Goal: Find contact information

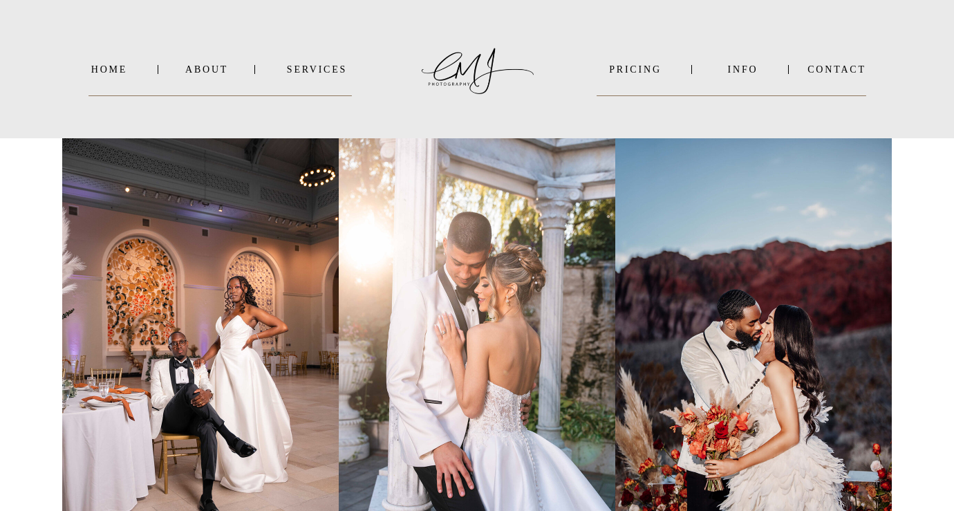
click at [721, 73] on nav "INFO" at bounding box center [742, 69] width 67 height 10
click at [726, 86] on b "FAQ's" at bounding box center [726, 90] width 29 height 10
click at [724, 102] on b "VIDEO" at bounding box center [729, 105] width 34 height 10
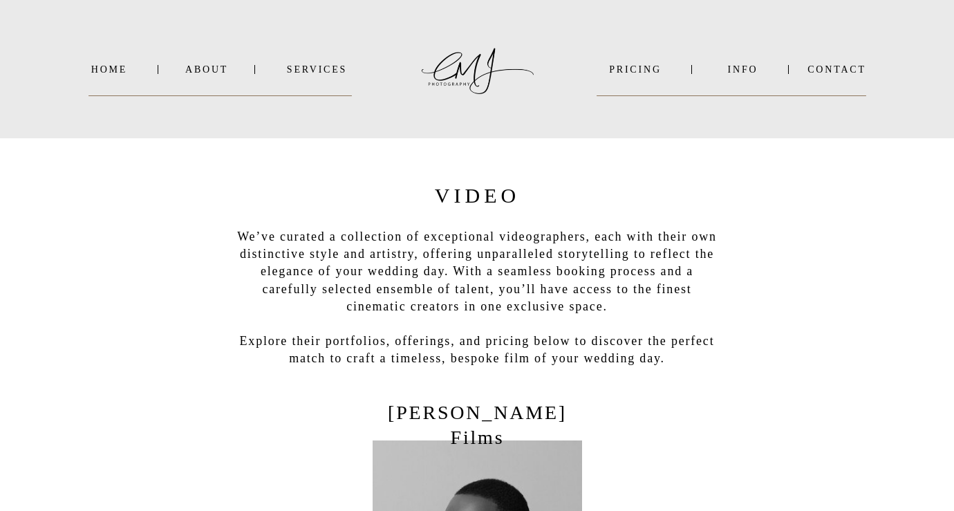
click at [736, 73] on nav "INFO" at bounding box center [742, 69] width 67 height 10
click at [735, 97] on div at bounding box center [741, 110] width 93 height 55
click at [735, 95] on p "FAQ's" at bounding box center [747, 91] width 70 height 14
click at [736, 95] on b "FAQ's" at bounding box center [726, 90] width 29 height 10
click at [730, 88] on b "FAQ's" at bounding box center [726, 90] width 29 height 10
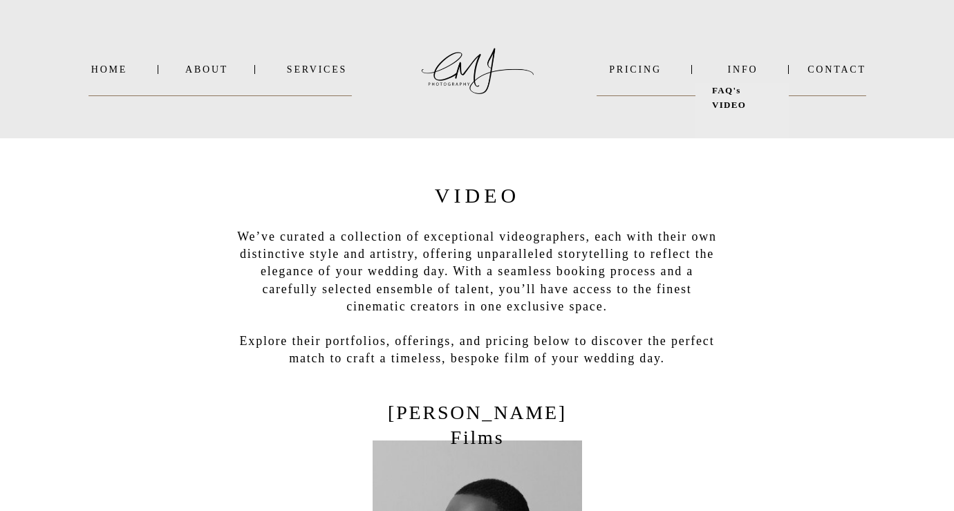
click at [717, 88] on b "FAQ's" at bounding box center [726, 90] width 29 height 10
click at [721, 92] on b "FAQ's" at bounding box center [726, 90] width 29 height 10
click at [732, 83] on div at bounding box center [741, 110] width 93 height 55
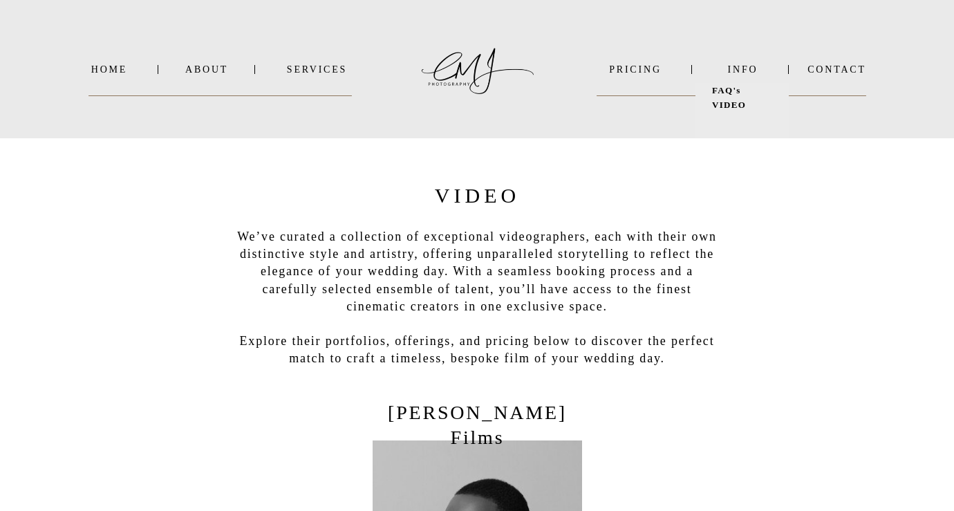
click at [724, 92] on b "FAQ's" at bounding box center [726, 90] width 29 height 10
click at [730, 86] on b "FAQ's" at bounding box center [726, 90] width 29 height 10
click at [731, 69] on nav "INFO" at bounding box center [742, 69] width 67 height 10
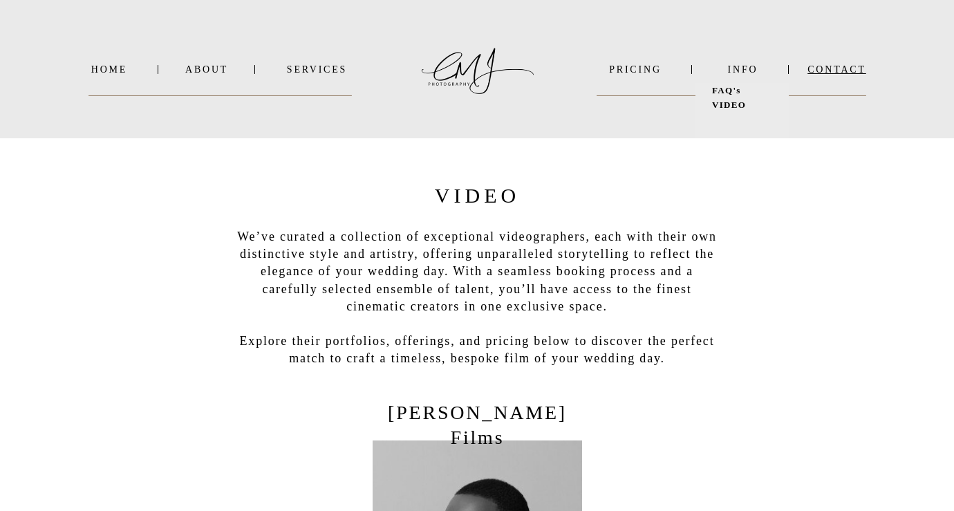
click at [810, 70] on nav "Contact" at bounding box center [836, 69] width 59 height 10
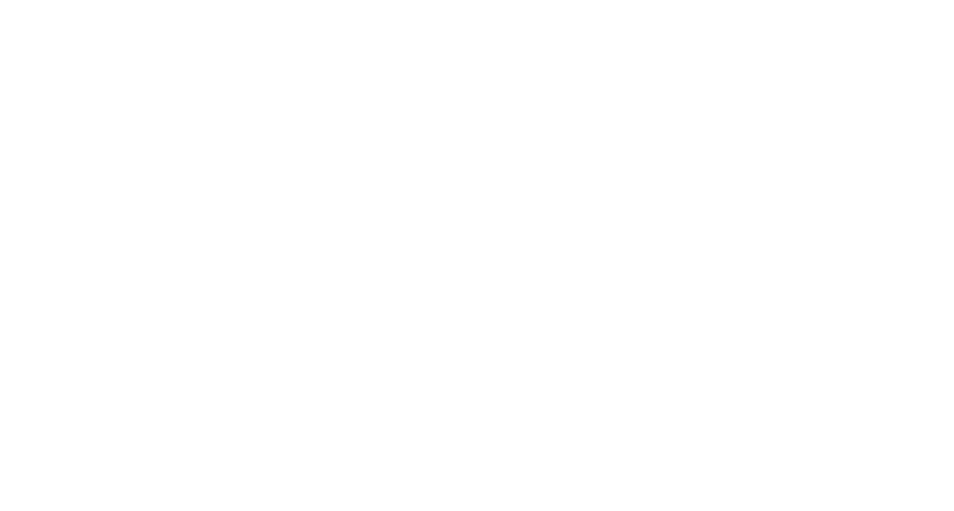
scroll to position [1175, 0]
